Goal: Obtain resource: Obtain resource

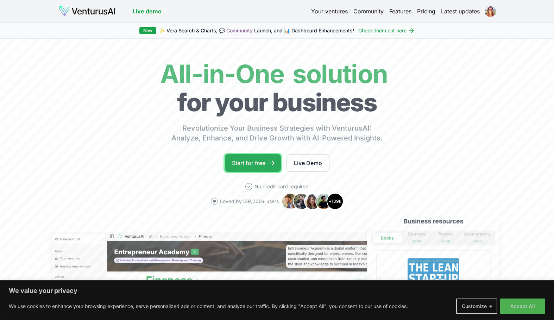
click at [260, 164] on link "Start for free" at bounding box center [253, 163] width 56 height 18
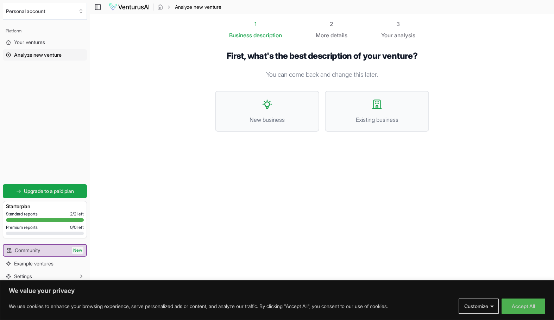
click at [186, 233] on section "1 Business description 2 More details 3 Your analysis First, what's the best de…" at bounding box center [322, 149] width 464 height 270
click at [275, 111] on button "New business" at bounding box center [267, 111] width 104 height 41
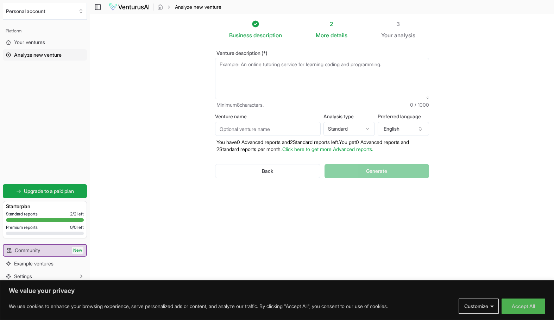
click at [362, 129] on html "We value your privacy We use cookies to enhance your browsing experience, serve…" at bounding box center [277, 160] width 554 height 320
select select "advanced"
click at [395, 129] on button "English" at bounding box center [402, 129] width 51 height 14
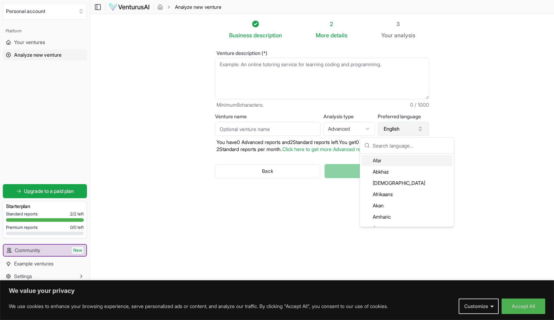
click at [415, 127] on button "English" at bounding box center [402, 129] width 51 height 14
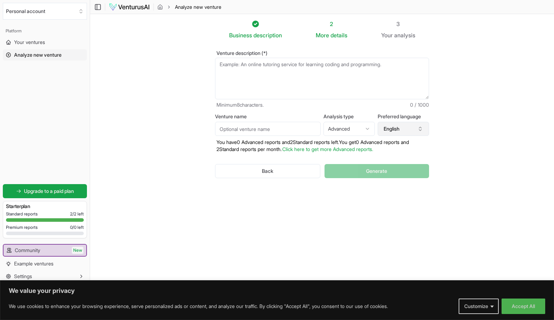
click at [411, 128] on button "English" at bounding box center [402, 129] width 51 height 14
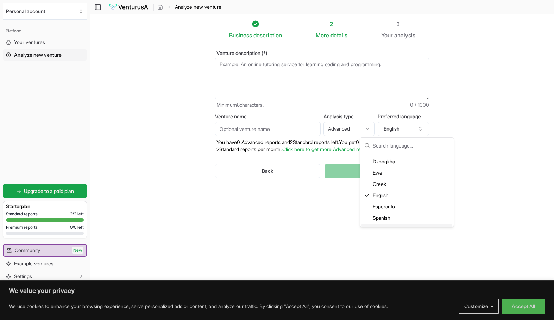
scroll to position [387, 0]
click at [385, 200] on div "Spanish" at bounding box center [406, 201] width 91 height 11
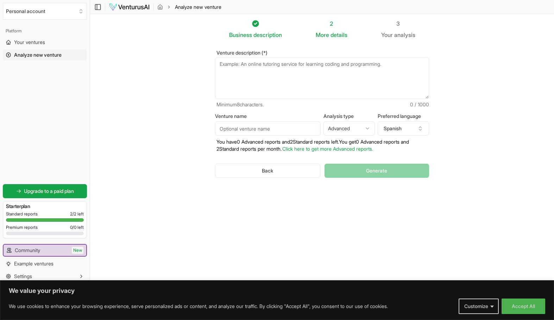
scroll to position [0, 0]
click at [507, 190] on section "Business description 2 More details 3 Your analysis Venture description (*) Min…" at bounding box center [322, 149] width 464 height 270
click at [153, 137] on section "Business description 2 More details 3 Your analysis Venture description (*) Min…" at bounding box center [322, 149] width 464 height 270
click at [170, 256] on section "Business description 2 More details 3 Your analysis Venture description (*) Min…" at bounding box center [322, 149] width 464 height 270
click at [254, 66] on textarea "Venture description (*)" at bounding box center [322, 78] width 214 height 41
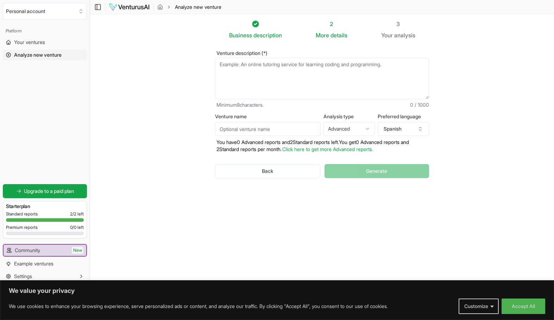
paste textarea "IDEA Ana Pío Solutions is a strategic digital marketing and business agency tha…"
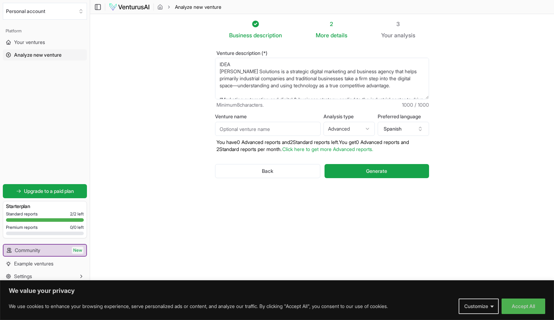
scroll to position [95, 0]
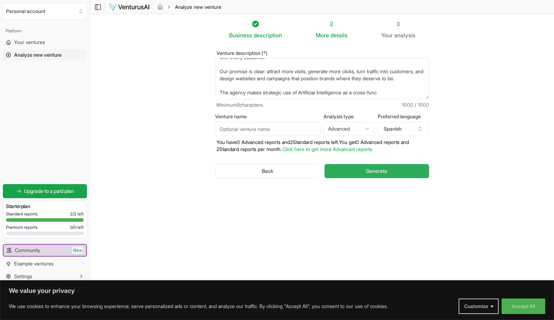
type textarea "IDEA Ana Pío Solutions is a strategic digital marketing and business agency tha…"
click at [368, 169] on span "Generate" at bounding box center [376, 170] width 21 height 7
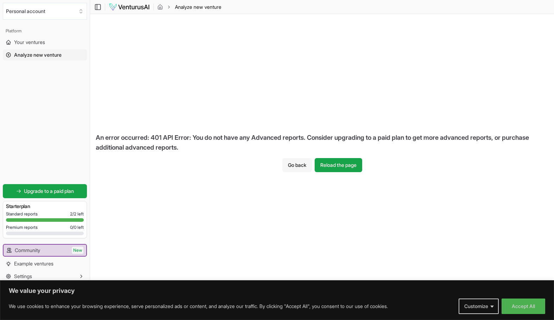
click at [295, 165] on button "Go back" at bounding box center [297, 165] width 30 height 14
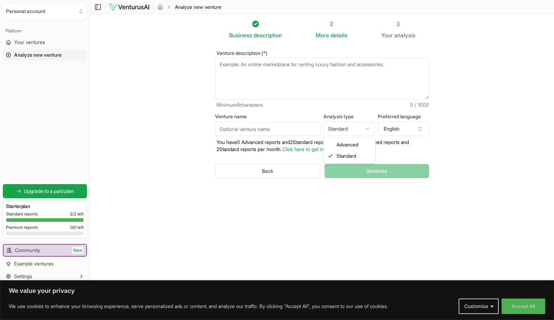
click at [359, 130] on html "We value your privacy We use cookies to enhance your browsing experience, serve…" at bounding box center [277, 160] width 554 height 320
drag, startPoint x: 259, startPoint y: 62, endPoint x: 262, endPoint y: 68, distance: 7.3
click at [259, 63] on textarea "Venture description (*)" at bounding box center [322, 78] width 214 height 41
paste textarea "IDEA Ana Pío Solutions is a strategic digital marketing and business agency tha…"
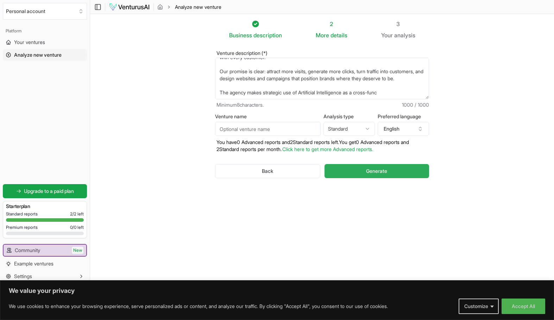
type textarea "IDEA Ana Pío Solutions is a strategic digital marketing and business agency tha…"
drag, startPoint x: 377, startPoint y: 170, endPoint x: 471, endPoint y: 162, distance: 94.6
click at [379, 170] on span "Generate" at bounding box center [376, 170] width 21 height 7
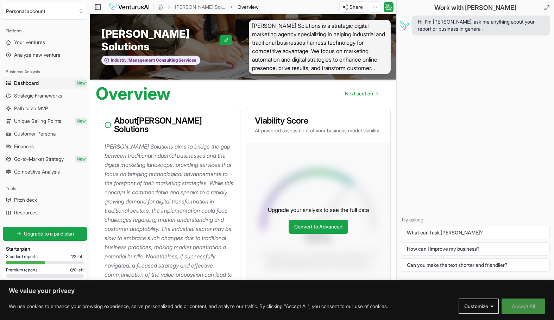
click at [514, 304] on button "Accept All" at bounding box center [523, 305] width 44 height 15
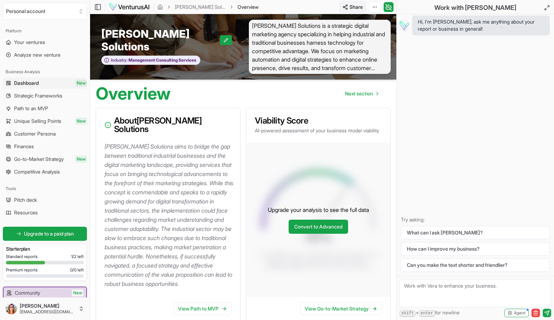
click at [350, 8] on html "We value your privacy We use cookies to enhance your browsing experience, serve…" at bounding box center [277, 160] width 554 height 320
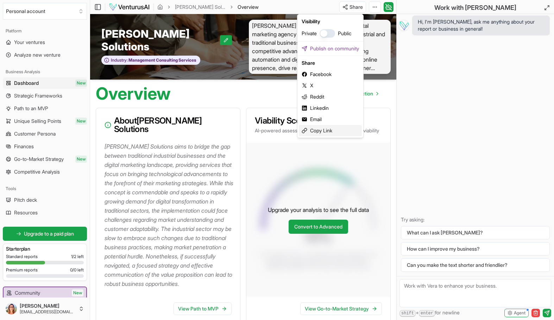
click at [321, 132] on div "Copy Link" at bounding box center [330, 130] width 63 height 11
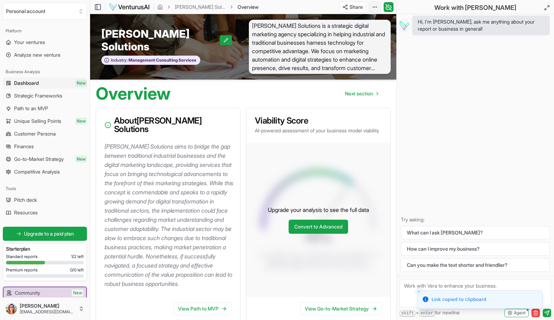
click at [377, 5] on html "We value your privacy We use cookies to enhance your browsing experience, serve…" at bounding box center [277, 160] width 554 height 320
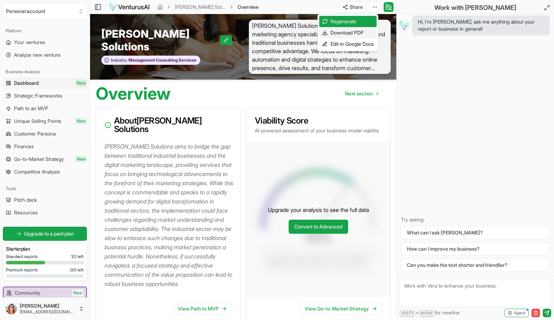
click at [344, 32] on div "Download PDF" at bounding box center [347, 32] width 57 height 11
click at [439, 90] on div "Hi, I'm [PERSON_NAME], ask me anything about your report or business in general…" at bounding box center [474, 145] width 157 height 262
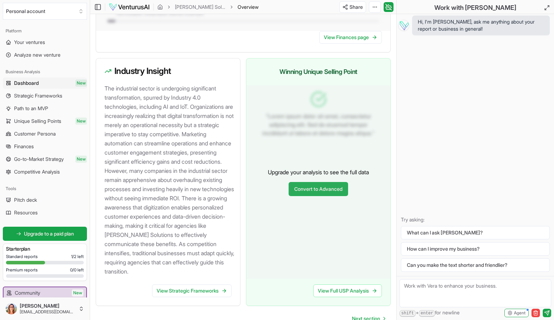
scroll to position [739, 0]
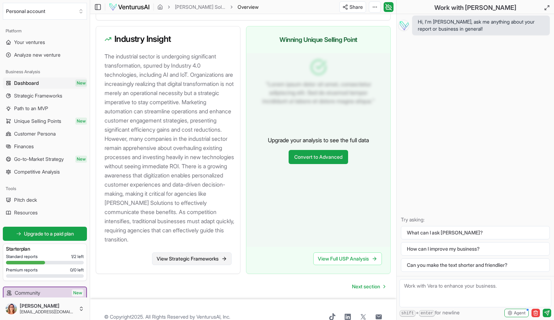
click at [184, 265] on link "View Strategic Frameworks" at bounding box center [191, 258] width 79 height 13
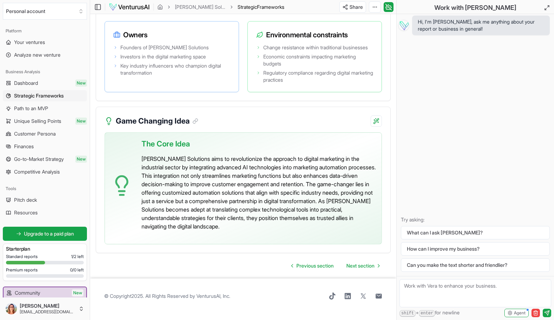
scroll to position [1769, 0]
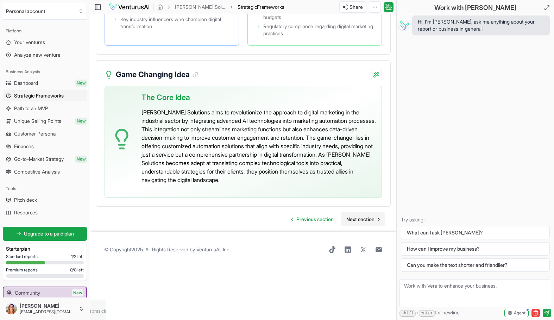
click at [352, 223] on span "Next section" at bounding box center [360, 219] width 28 height 7
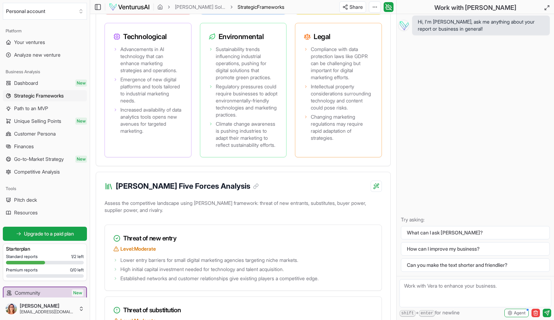
scroll to position [819, 0]
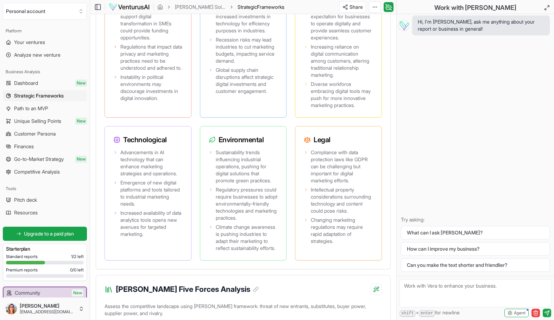
click at [462, 91] on div "Hi, I'm [PERSON_NAME], ask me anything about your report or business in general…" at bounding box center [474, 145] width 157 height 262
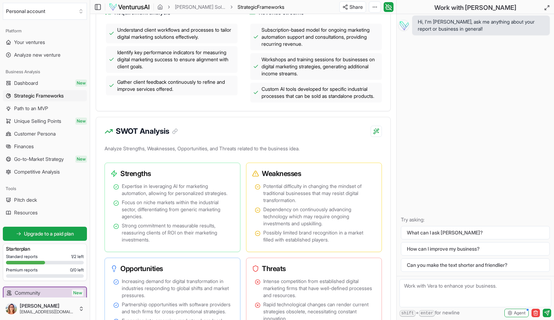
scroll to position [432, 0]
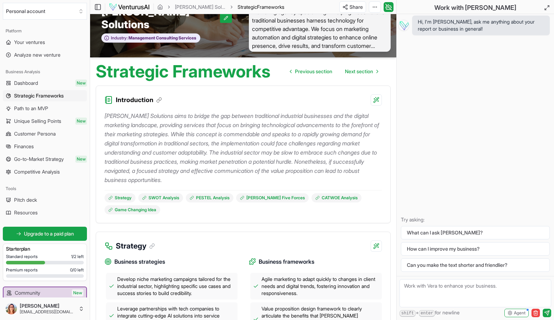
scroll to position [10, 0]
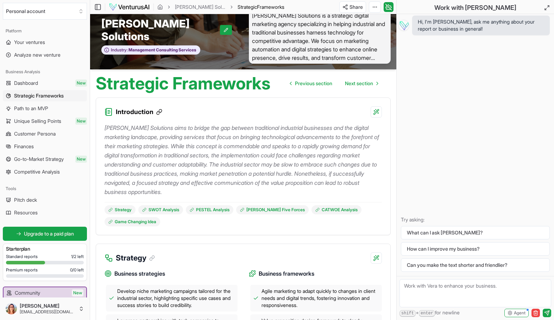
click at [158, 112] on icon at bounding box center [159, 112] width 6 height 6
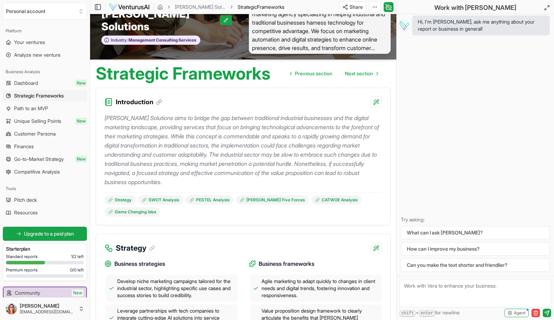
scroll to position [19, 0]
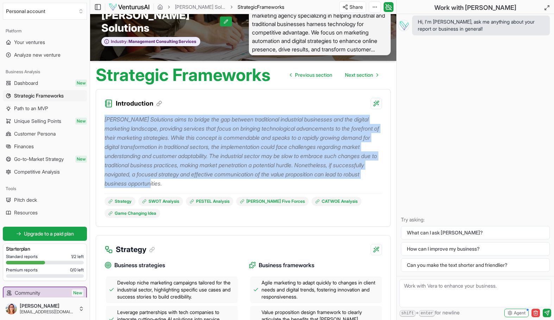
drag, startPoint x: 104, startPoint y: 118, endPoint x: 316, endPoint y: 190, distance: 223.1
click at [316, 190] on div "[PERSON_NAME] Solutions aims to bridge the gap between traditional industrial b…" at bounding box center [242, 163] width 277 height 109
copy p "[PERSON_NAME] Solutions aims to bridge the gap between traditional industrial b…"
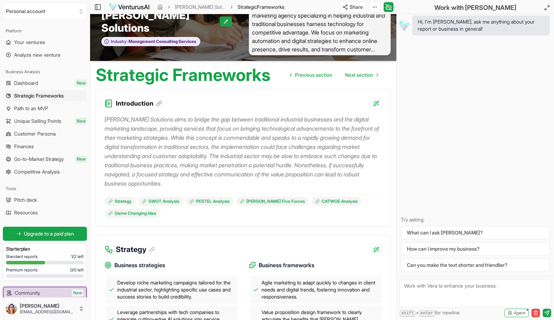
click at [221, 242] on div "Strategy" at bounding box center [243, 245] width 294 height 20
click at [229, 215] on div "Strategy SWOT Analysis PESTEL Analysis [PERSON_NAME] Five Forces CATWOE Analysi…" at bounding box center [242, 205] width 277 height 24
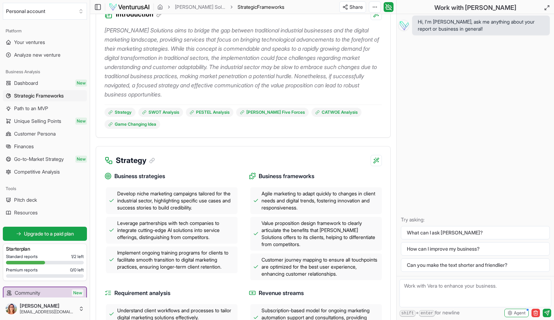
scroll to position [124, 0]
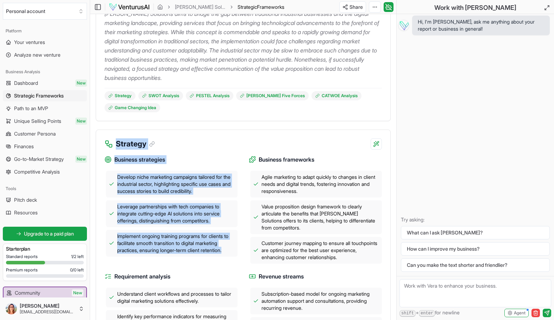
drag, startPoint x: 116, startPoint y: 142, endPoint x: 236, endPoint y: 254, distance: 164.0
click at [236, 254] on div "Strategy Business strategies Develop niche marketing campaigns tailored for the…" at bounding box center [243, 251] width 295 height 245
copy div "Strategy Business strategies Develop niche marketing campaigns tailored for the…"
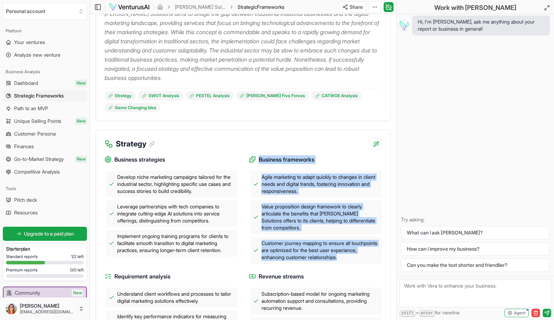
drag, startPoint x: 249, startPoint y: 158, endPoint x: 376, endPoint y: 267, distance: 167.8
click at [376, 267] on div "Business strategies Develop niche marketing campaigns tailored for the industri…" at bounding box center [242, 257] width 277 height 217
copy div "Business frameworks Agile marketing to adapt quickly to changes in client needs…"
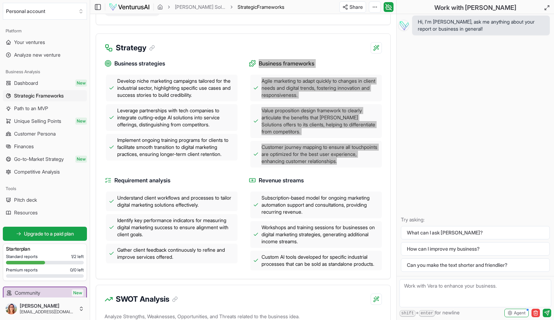
scroll to position [230, 0]
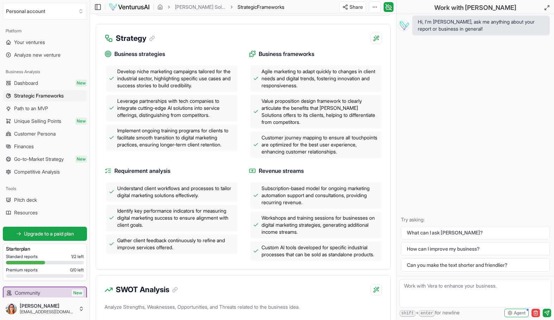
click at [224, 269] on div "Business strategies Develop niche marketing campaigns tailored for the industri…" at bounding box center [243, 156] width 294 height 225
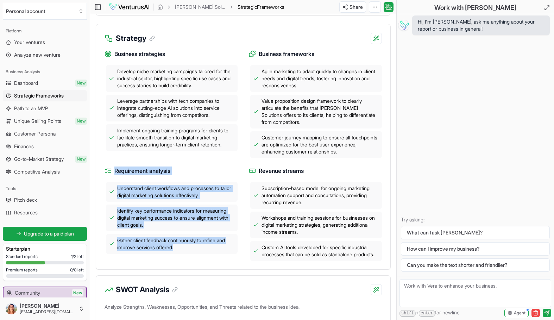
drag, startPoint x: 114, startPoint y: 170, endPoint x: 187, endPoint y: 256, distance: 112.8
click at [187, 256] on div "Requirement analysis Understand client workflows and processes to tailor digita…" at bounding box center [170, 213] width 133 height 94
copy div "Requirement analysis Understand client workflows and processes to tailor digita…"
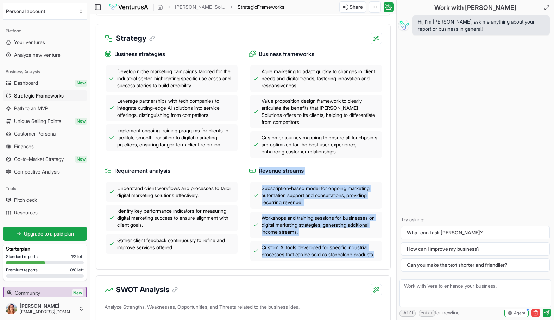
drag, startPoint x: 258, startPoint y: 170, endPoint x: 310, endPoint y: 269, distance: 112.3
click at [310, 269] on div "Business strategies Develop niche marketing campaigns tailored for the industri…" at bounding box center [243, 156] width 294 height 225
copy div "Revenue streams Subscription-based model for ongoing marketing automation suppo…"
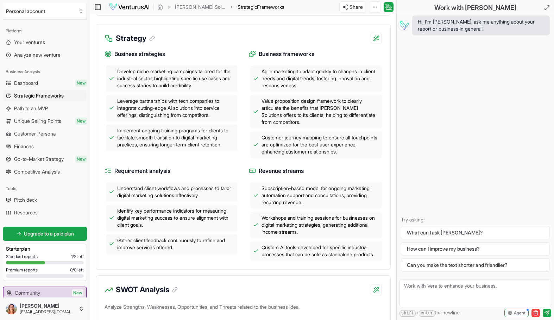
click at [205, 260] on div "Requirement analysis Understand client workflows and processes to tailor digita…" at bounding box center [170, 213] width 133 height 94
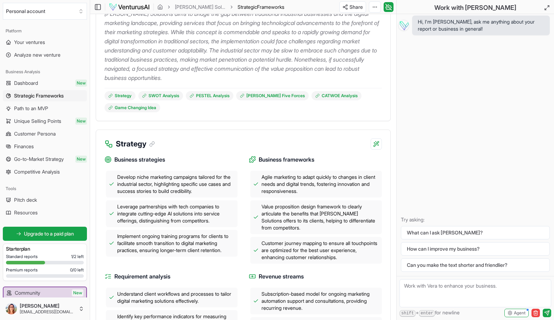
scroll to position [265, 0]
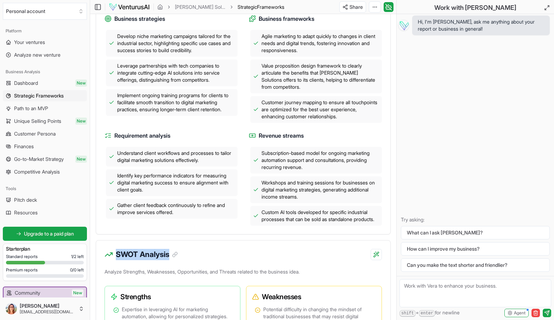
drag, startPoint x: 115, startPoint y: 258, endPoint x: 298, endPoint y: 262, distance: 182.6
click at [298, 260] on div "SWOT Analysis" at bounding box center [243, 250] width 294 height 20
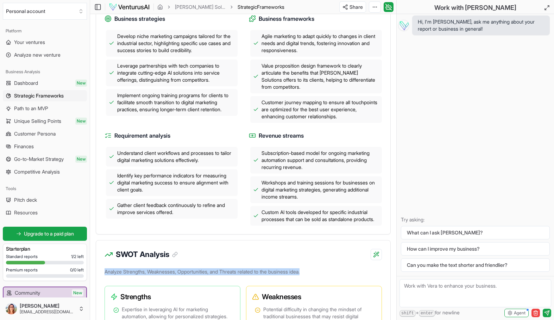
drag, startPoint x: 380, startPoint y: 306, endPoint x: 325, endPoint y: 275, distance: 63.2
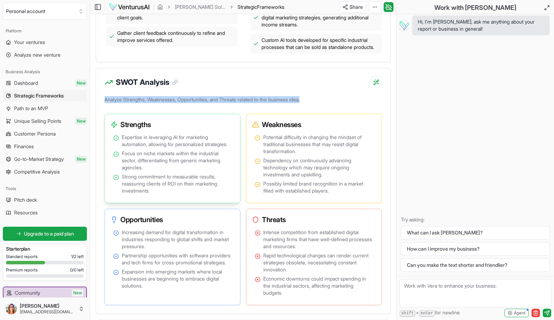
scroll to position [441, 0]
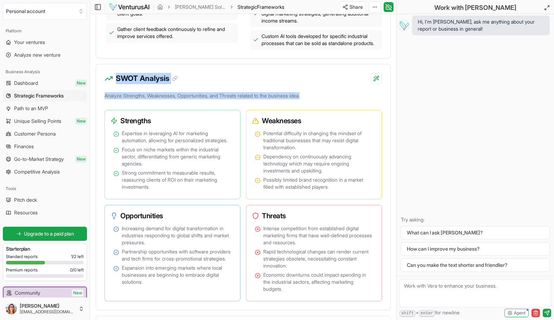
drag, startPoint x: 116, startPoint y: 82, endPoint x: 313, endPoint y: 100, distance: 197.8
click at [314, 98] on div "SWOT Analysis Analyze Strengths, Weaknesses, Opportunities, and Threats related…" at bounding box center [243, 187] width 295 height 246
copy div "SWOT Analysis Analyze Strengths, Weaknesses, Opportunities, and Threats related…"
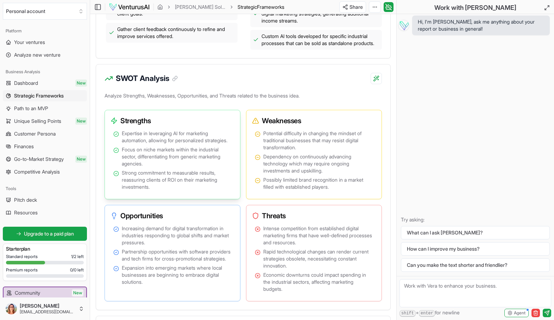
drag, startPoint x: 142, startPoint y: 134, endPoint x: 136, endPoint y: 133, distance: 6.1
click at [141, 128] on div "Strengths" at bounding box center [172, 120] width 129 height 15
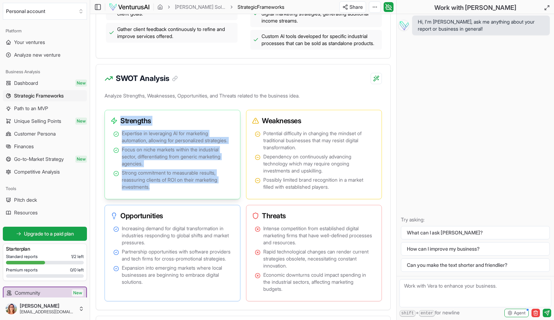
drag, startPoint x: 120, startPoint y: 127, endPoint x: 177, endPoint y: 205, distance: 96.9
click at [177, 199] on div "Strengths Expertise in leveraging AI for marketing automation, allowing for per…" at bounding box center [172, 154] width 136 height 89
copy div "Strengths Expertise in leveraging AI for marketing automation, allowing for per…"
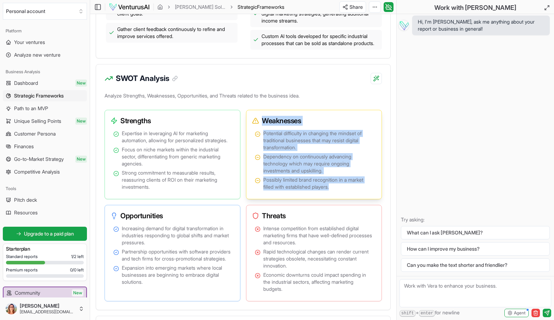
drag, startPoint x: 253, startPoint y: 127, endPoint x: 348, endPoint y: 199, distance: 119.7
click at [348, 199] on div "Weaknesses Potential difficulty in changing the mindset of traditional business…" at bounding box center [314, 154] width 136 height 89
copy div "Weaknesses Potential difficulty in changing the mindset of traditional business…"
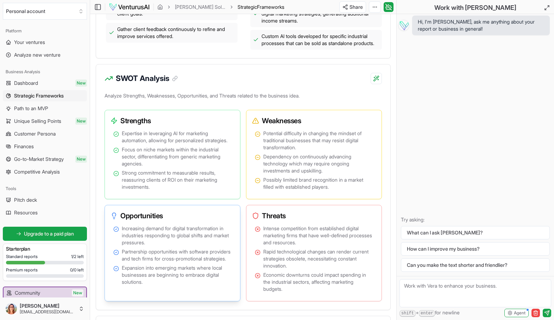
click at [168, 221] on h3 "Opportunities" at bounding box center [169, 216] width 118 height 10
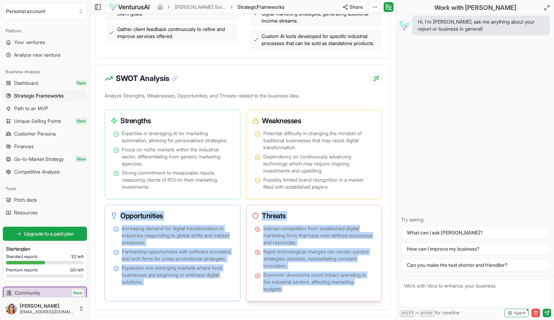
drag, startPoint x: 120, startPoint y: 227, endPoint x: 354, endPoint y: 304, distance: 245.8
click at [354, 301] on div "Strengths Expertise in leveraging AI for marketing automation, allowing for per…" at bounding box center [242, 205] width 277 height 191
copy div "Opportunities Increasing demand for digital transformation in industries respon…"
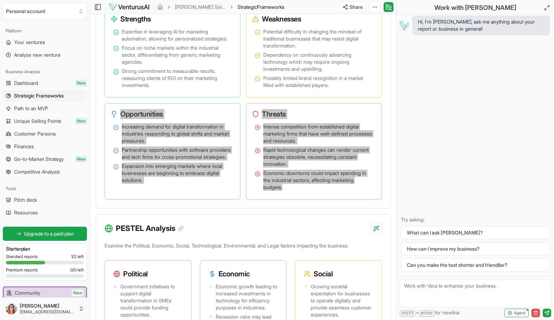
scroll to position [546, 0]
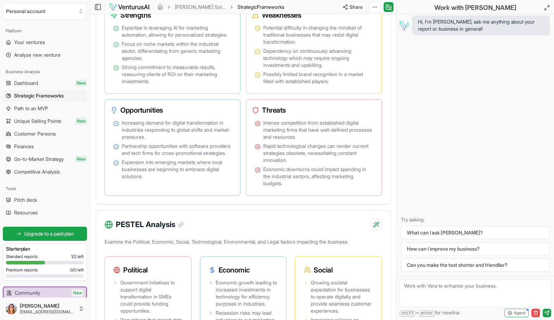
click at [312, 229] on div "PESTEL Analysis" at bounding box center [243, 220] width 294 height 20
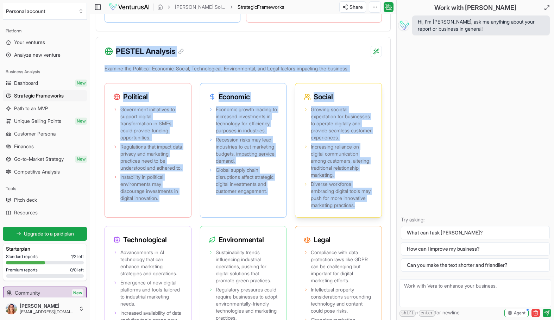
drag, startPoint x: 116, startPoint y: 236, endPoint x: 336, endPoint y: 241, distance: 220.2
click at [336, 241] on div "PESTEL Analysis Examine the Political, Economic, Social, Technological, Environ…" at bounding box center [243, 203] width 295 height 332
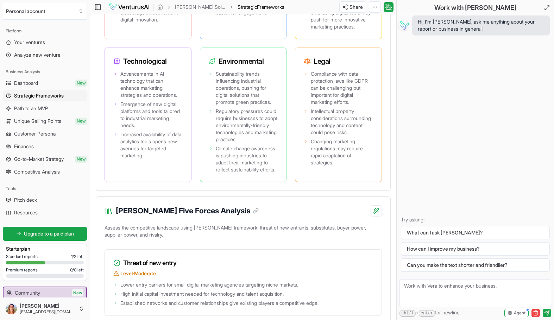
scroll to position [898, 0]
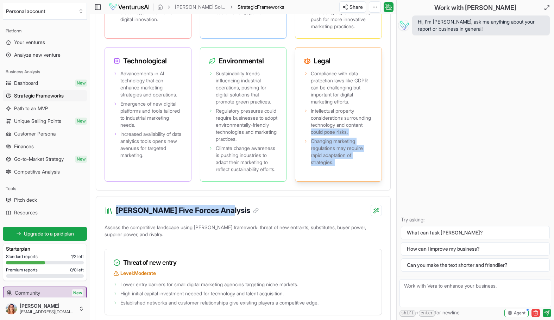
drag, startPoint x: 348, startPoint y: 248, endPoint x: 338, endPoint y: 162, distance: 86.4
click at [338, 162] on div "Political Government initiatives to support digital transformation in SMEs coul…" at bounding box center [242, 42] width 277 height 277
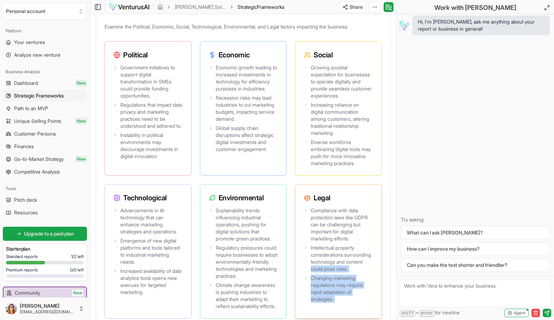
scroll to position [757, 0]
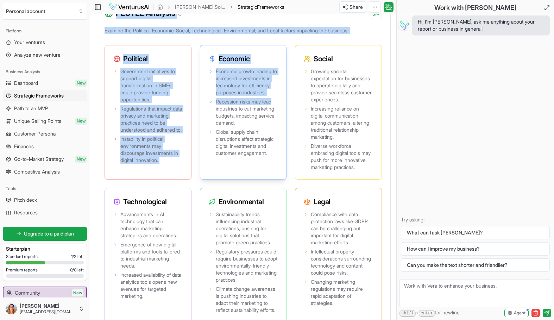
drag, startPoint x: 116, startPoint y: 25, endPoint x: 280, endPoint y: 124, distance: 192.2
click at [280, 124] on div "PESTEL Analysis Examine the Political, Economic, Social, Technological, Environ…" at bounding box center [243, 165] width 295 height 332
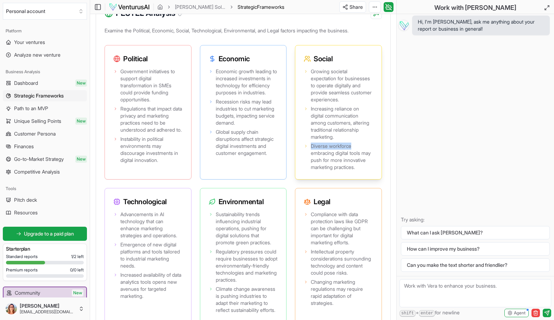
drag, startPoint x: 318, startPoint y: 174, endPoint x: 312, endPoint y: 167, distance: 9.0
click at [312, 167] on span "Diverse workforce embracing digital tools may push for more innovative marketin…" at bounding box center [342, 156] width 62 height 28
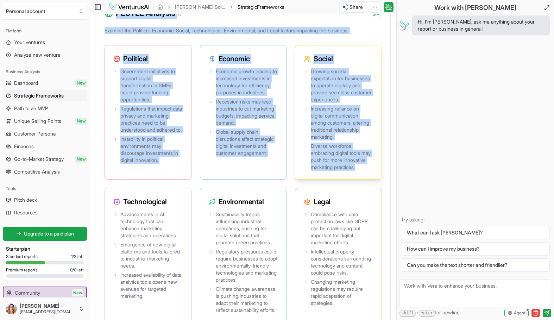
drag, startPoint x: 117, startPoint y: 27, endPoint x: 336, endPoint y: 193, distance: 275.4
click at [336, 193] on div "PESTEL Analysis Examine the Political, Economic, Social, Technological, Environ…" at bounding box center [243, 165] width 295 height 332
copy div "PESTEL Analysis Examine the Political, Economic, Social, Technological, Environ…"
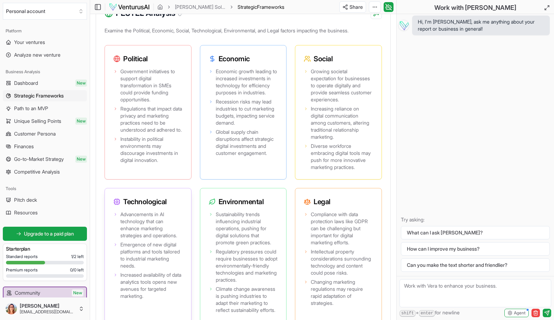
click at [149, 206] on h3 "Technological" at bounding box center [147, 202] width 69 height 10
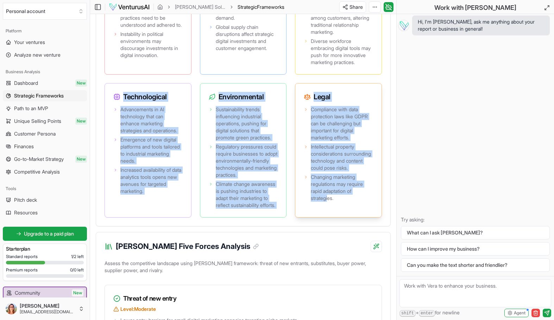
scroll to position [863, 0]
drag, startPoint x: 123, startPoint y: 228, endPoint x: 341, endPoint y: 236, distance: 218.6
click at [341, 217] on div "Political Government initiatives to support digital transformation in SMEs coul…" at bounding box center [242, 78] width 277 height 277
click at [329, 225] on div "Examine the Political, Economic, Social, Technological, Environmental, and Lega…" at bounding box center [243, 72] width 294 height 305
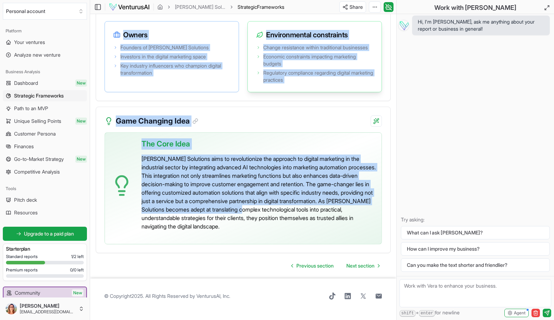
scroll to position [1742, 0]
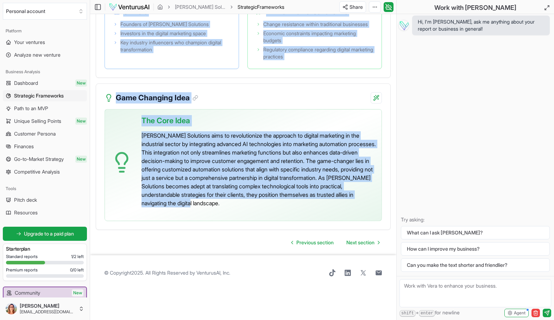
drag, startPoint x: 117, startPoint y: 173, endPoint x: 310, endPoint y: 261, distance: 211.9
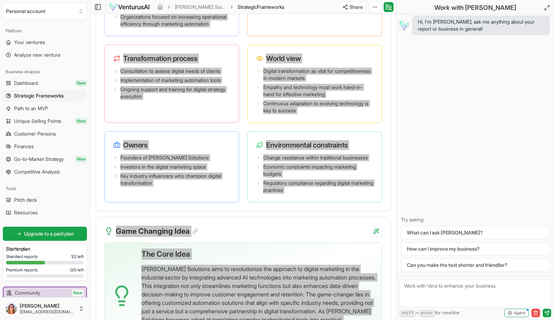
scroll to position [1593, 0]
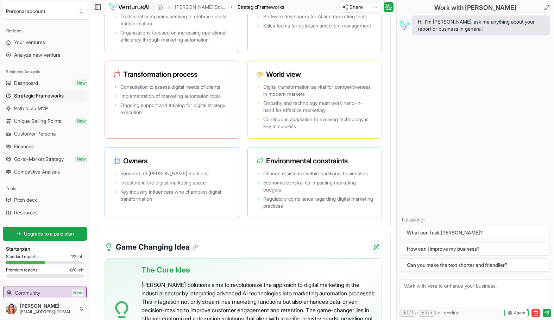
click at [483, 135] on div "Hi, I'm [PERSON_NAME], ask me anything about your report or business in general…" at bounding box center [474, 145] width 157 height 262
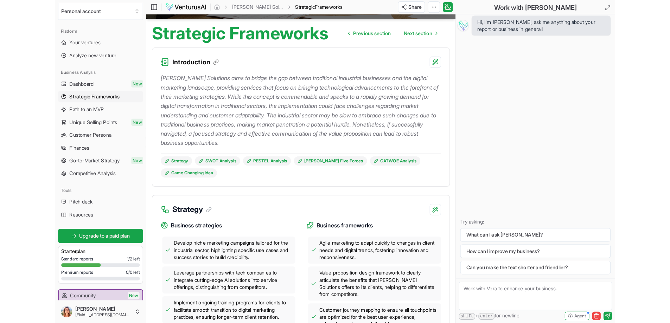
scroll to position [0, 0]
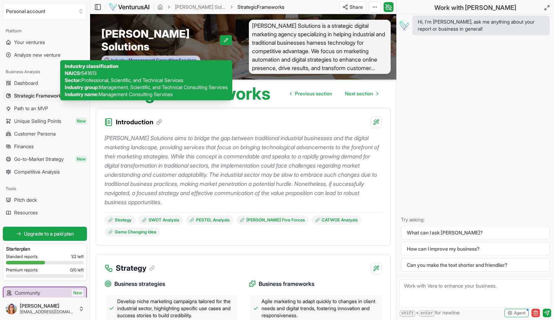
drag, startPoint x: 101, startPoint y: 51, endPoint x: 203, endPoint y: 52, distance: 102.3
click at [203, 52] on div "[PERSON_NAME] Solutions Industry: Management Consulting Services" at bounding box center [166, 47] width 153 height 54
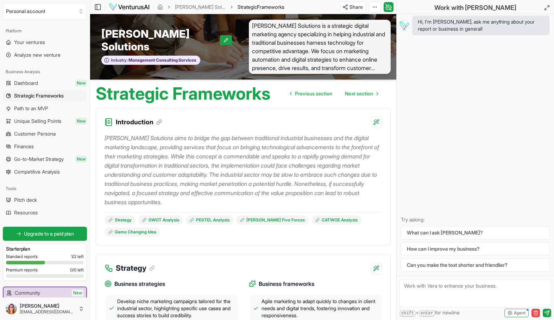
click at [541, 122] on div "Hi, I'm [PERSON_NAME], ask me anything about your report or business in general…" at bounding box center [474, 145] width 157 height 262
